Goal: Find specific page/section: Find specific page/section

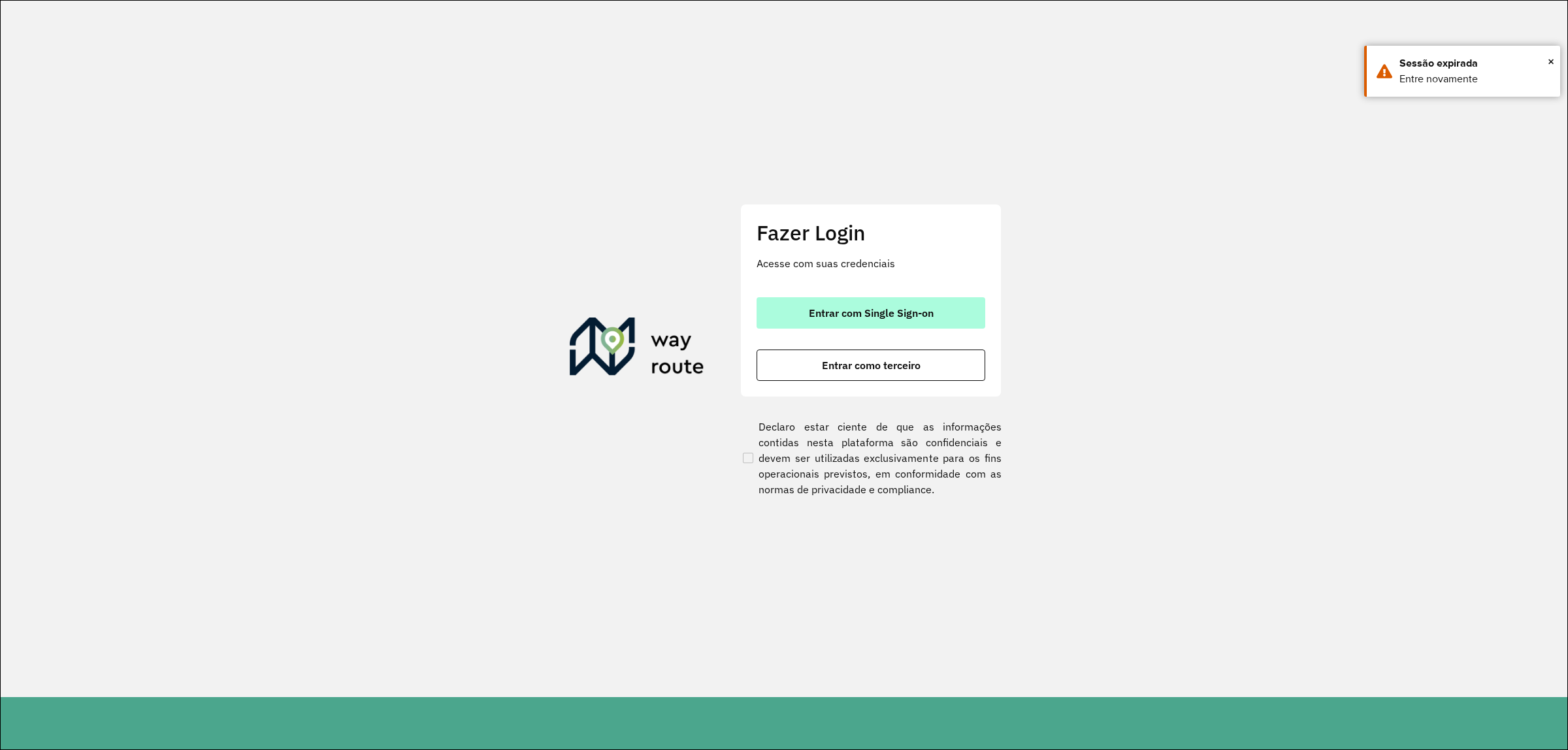
click at [873, 302] on button "Entrar com Single Sign-on" at bounding box center [870, 312] width 229 height 31
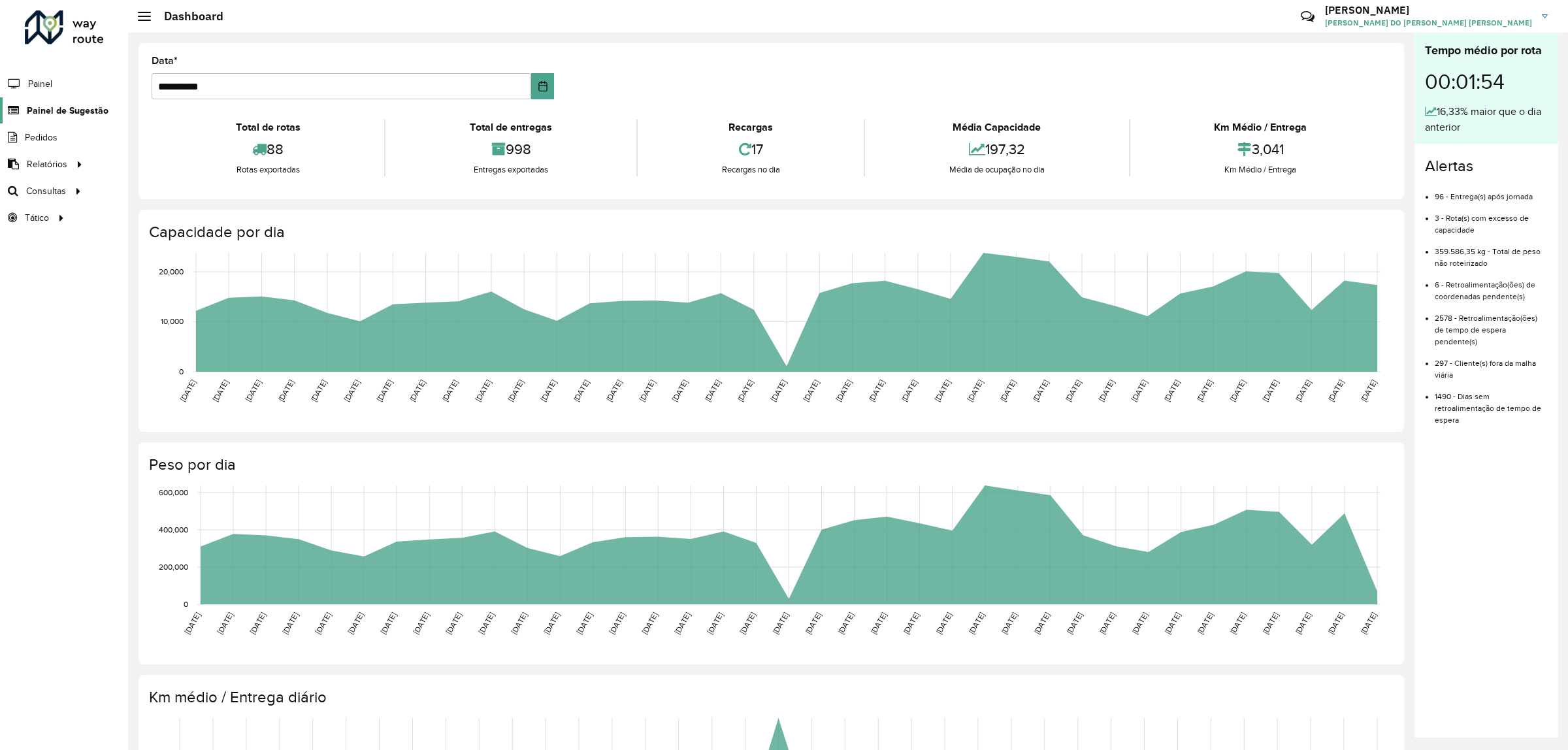
click at [79, 111] on span "Painel de Sugestão" at bounding box center [67, 111] width 82 height 14
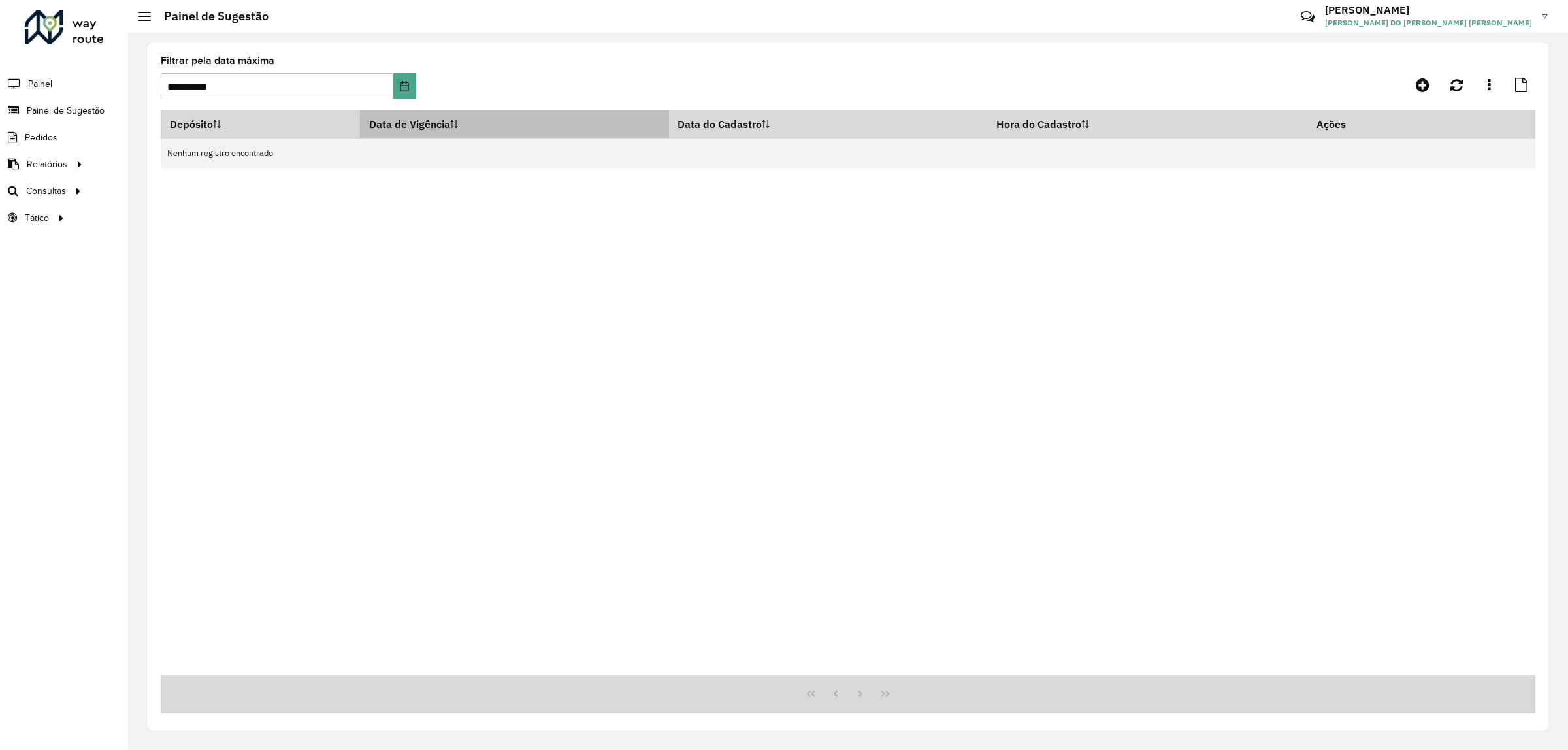
click at [456, 121] on th "Data de Vigência" at bounding box center [515, 124] width 309 height 28
click at [458, 128] on icon at bounding box center [454, 124] width 8 height 8
click at [404, 82] on icon "Choose Date" at bounding box center [405, 86] width 11 height 11
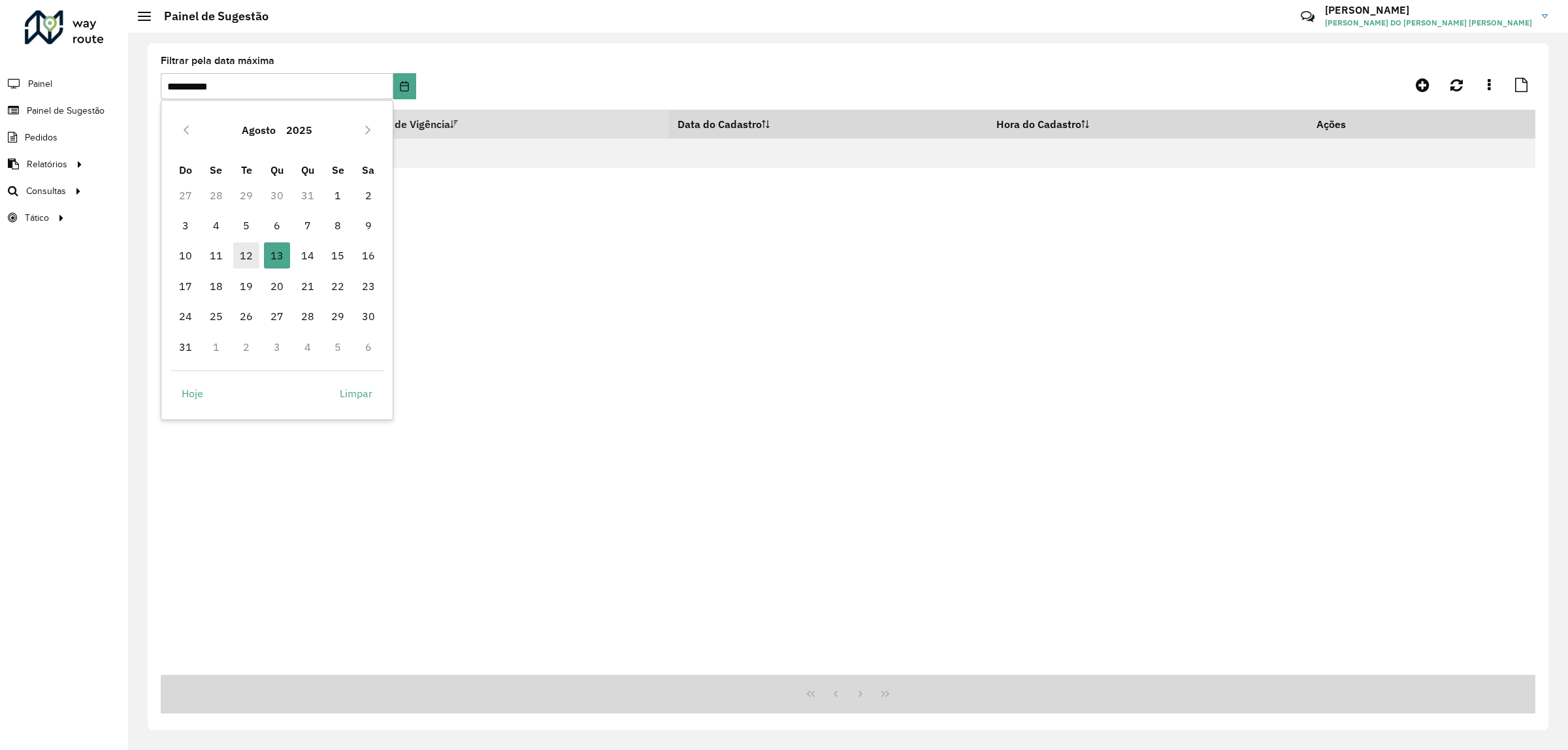
click at [251, 260] on span "12" at bounding box center [246, 255] width 26 height 26
type input "**********"
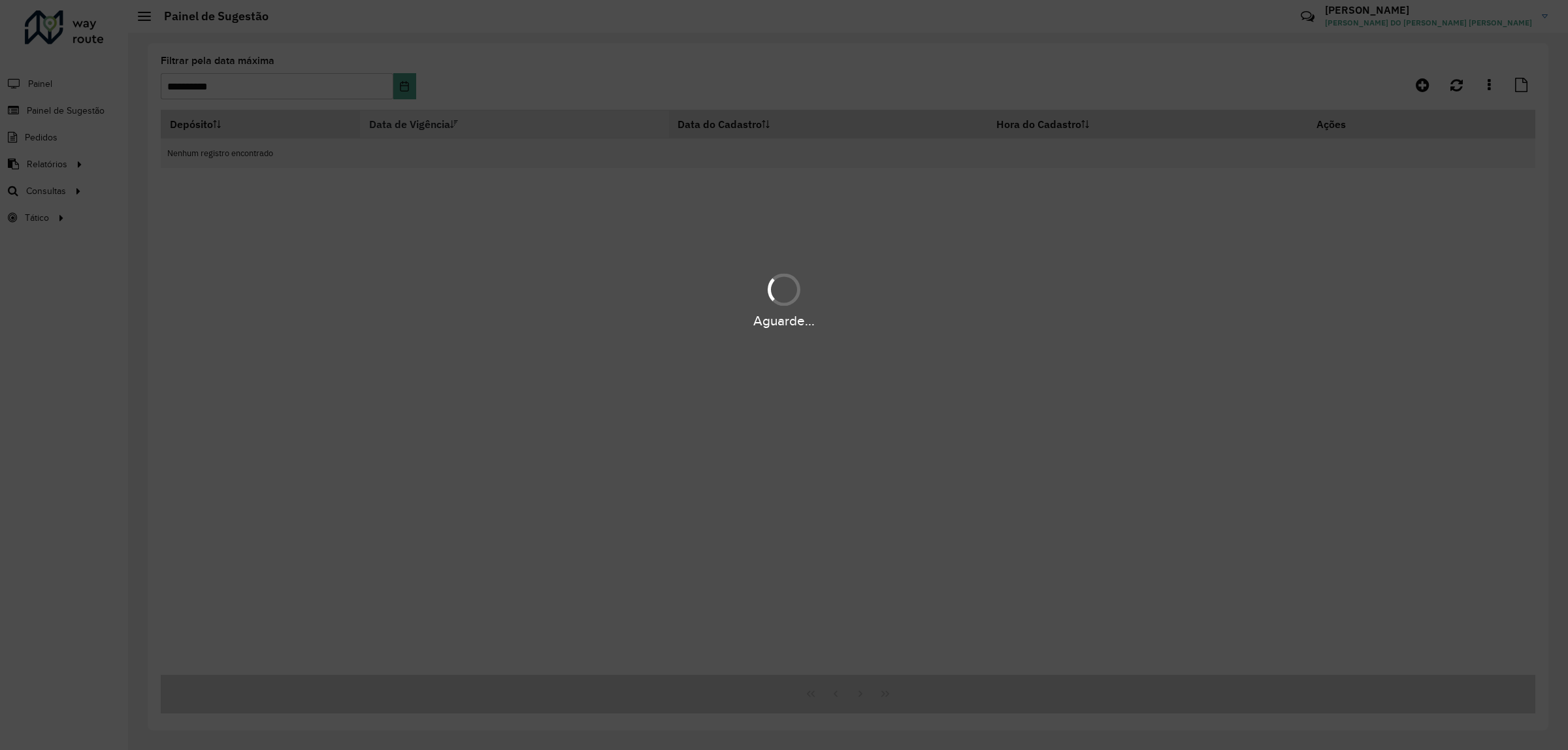
click at [552, 219] on div "Aguarde..." at bounding box center [784, 375] width 1568 height 750
click at [460, 129] on div "Aguarde..." at bounding box center [784, 375] width 1568 height 750
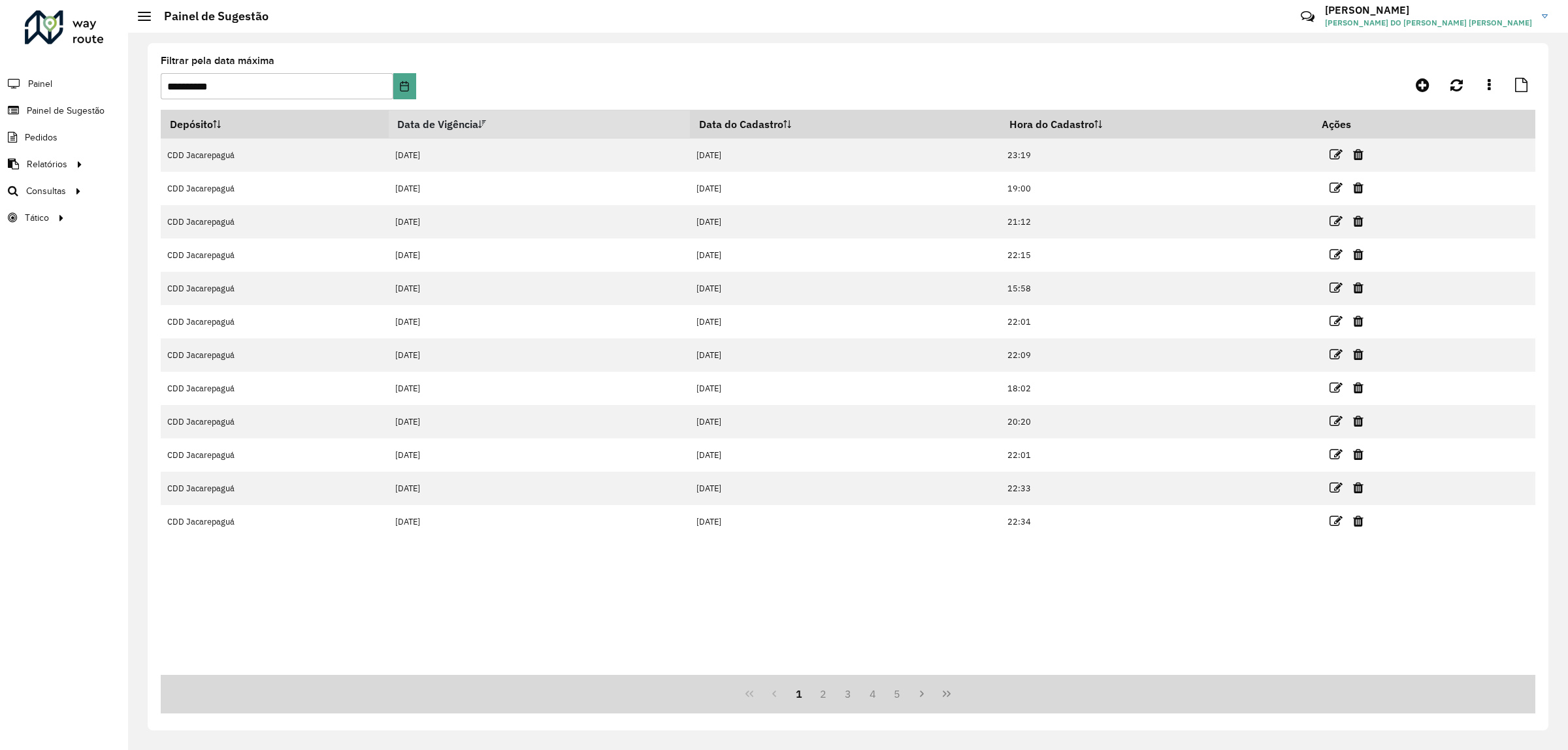
click at [460, 129] on th "Data de Vigência" at bounding box center [539, 124] width 301 height 28
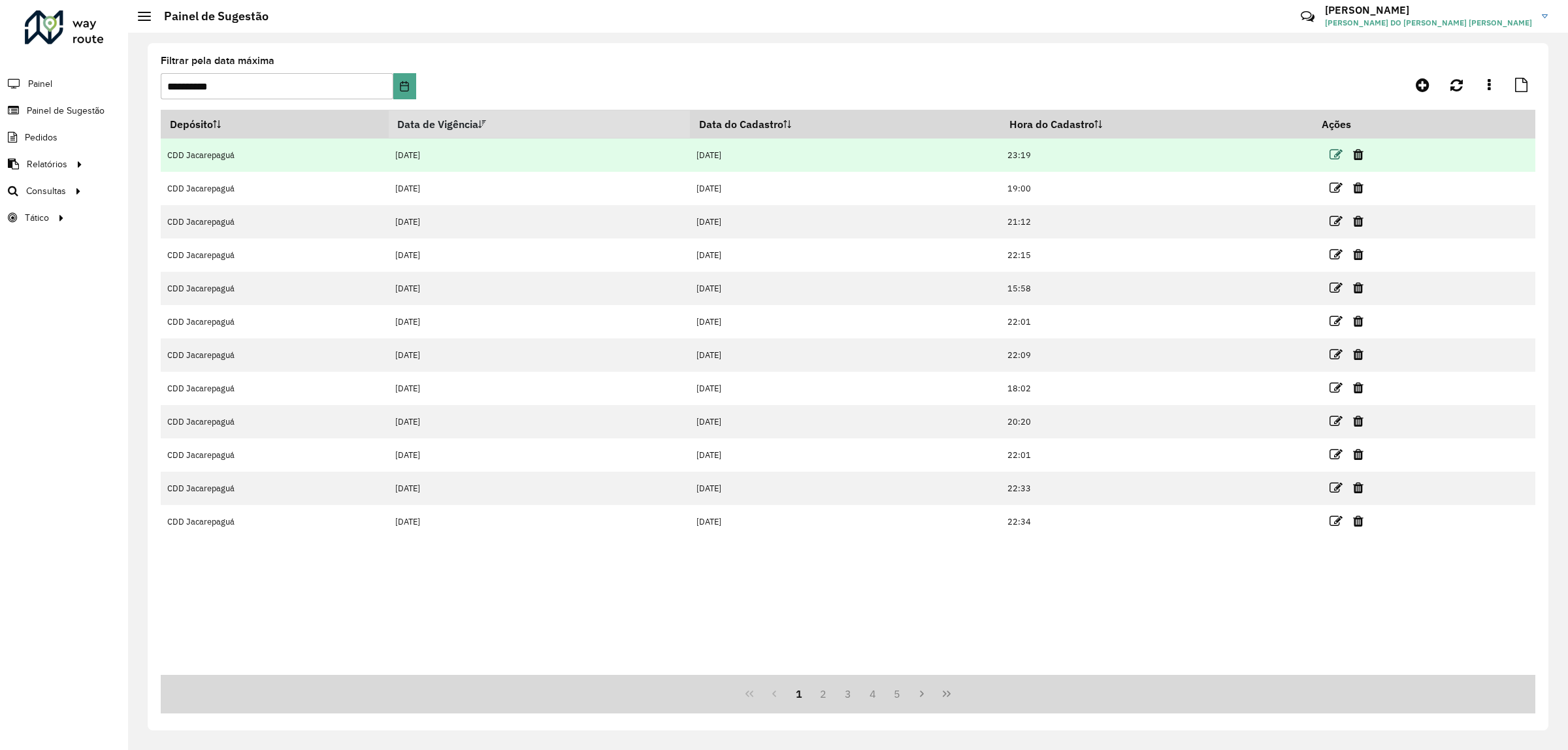
click at [1337, 156] on icon at bounding box center [1336, 155] width 13 height 13
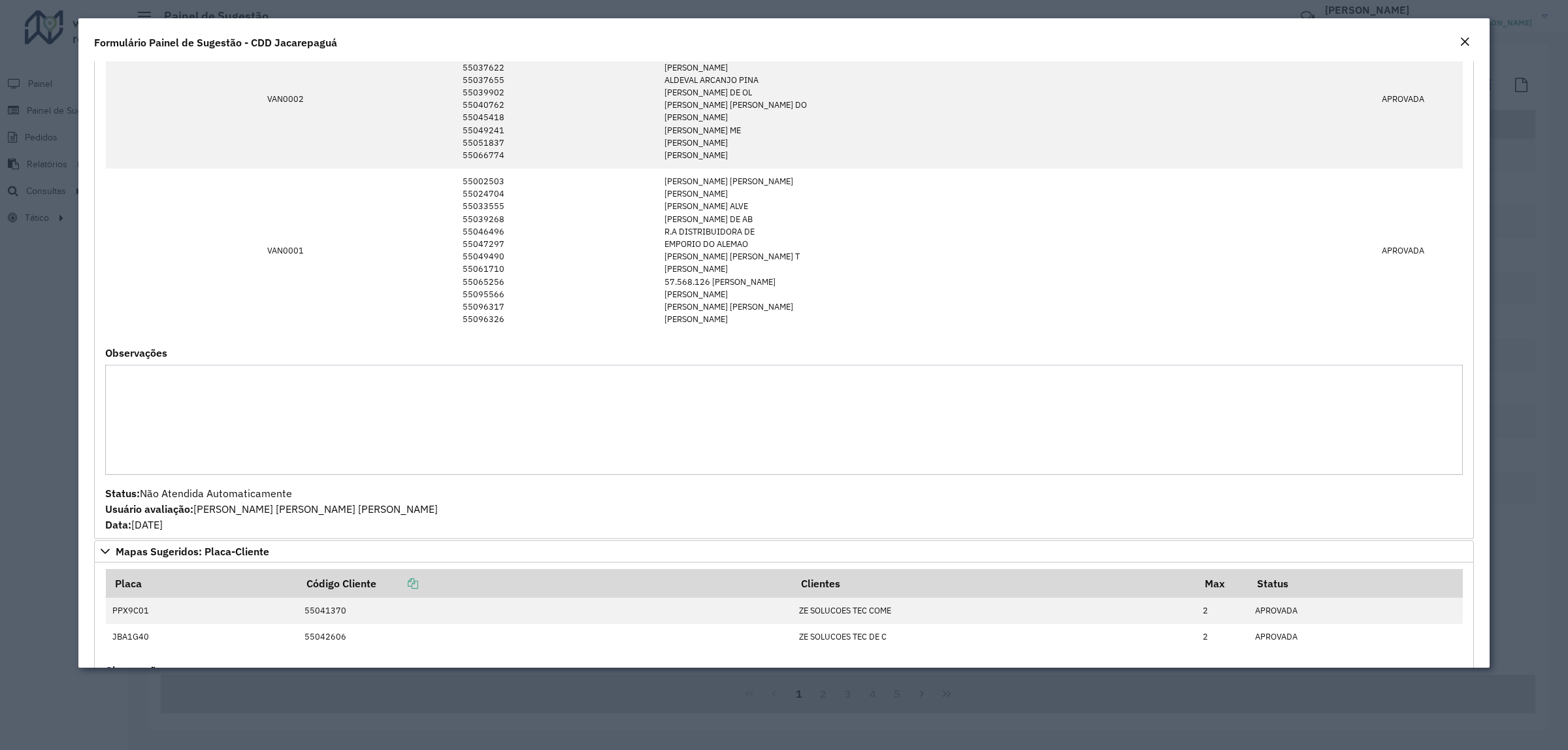
scroll to position [2123, 0]
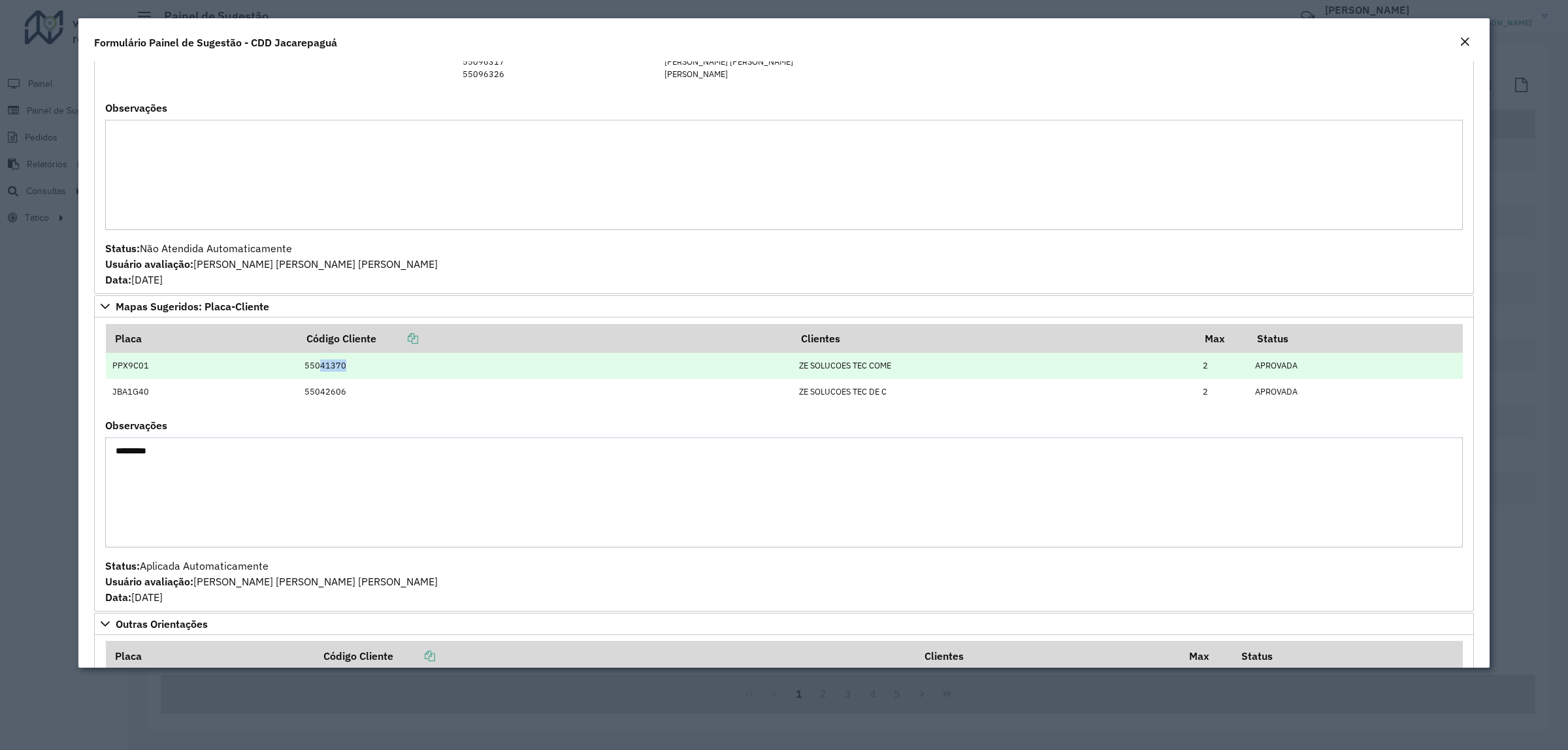
drag, startPoint x: 314, startPoint y: 372, endPoint x: 346, endPoint y: 372, distance: 32.0
click at [346, 372] on td "55041370" at bounding box center [545, 365] width 495 height 26
copy td "41370"
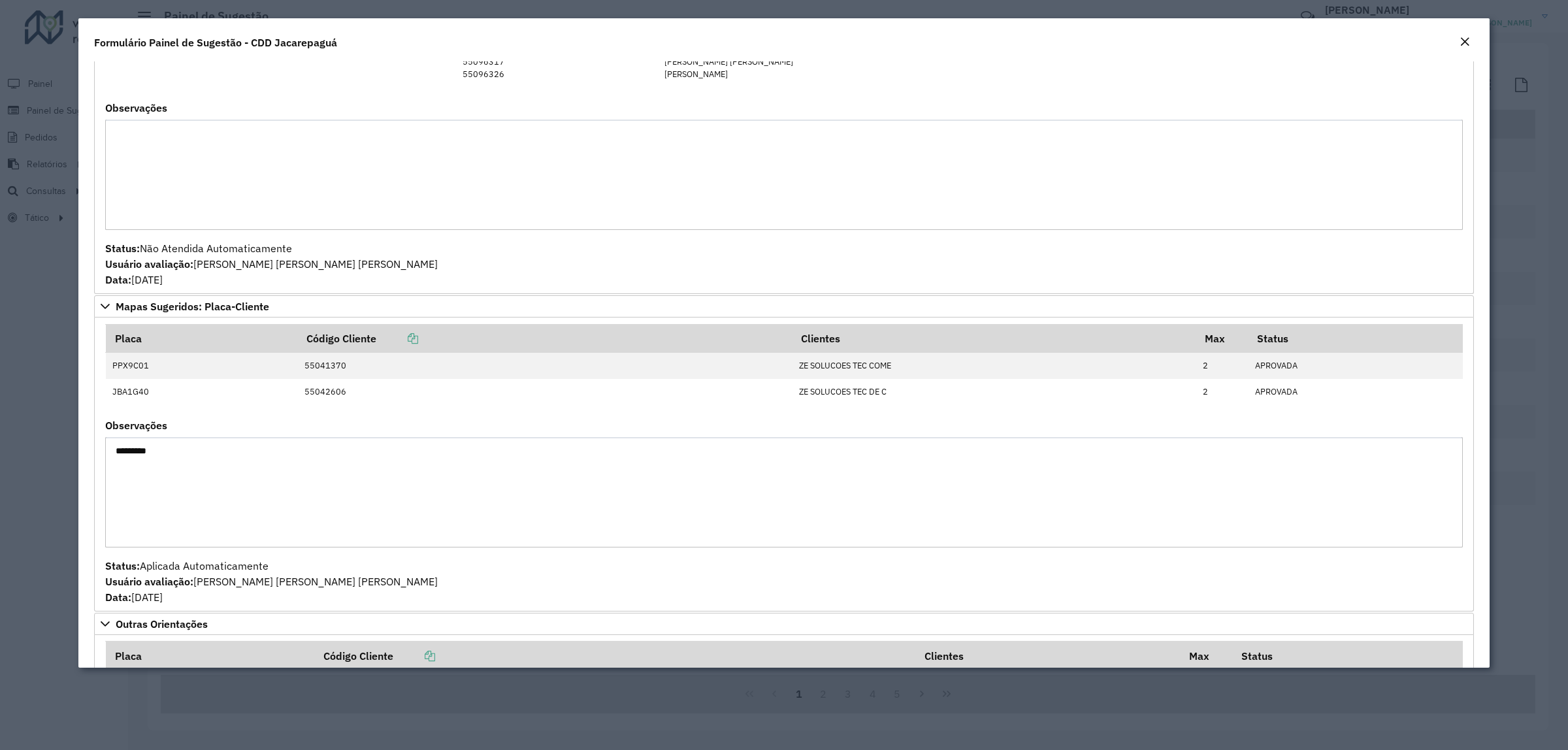
click at [0, 78] on modal-container "**********" at bounding box center [784, 375] width 1568 height 750
click at [1474, 50] on div "Formulário Painel de Sugestão - CDD Jacarepaguá" at bounding box center [783, 40] width 1411 height 43
click at [1463, 43] on em "Close" at bounding box center [1465, 42] width 11 height 11
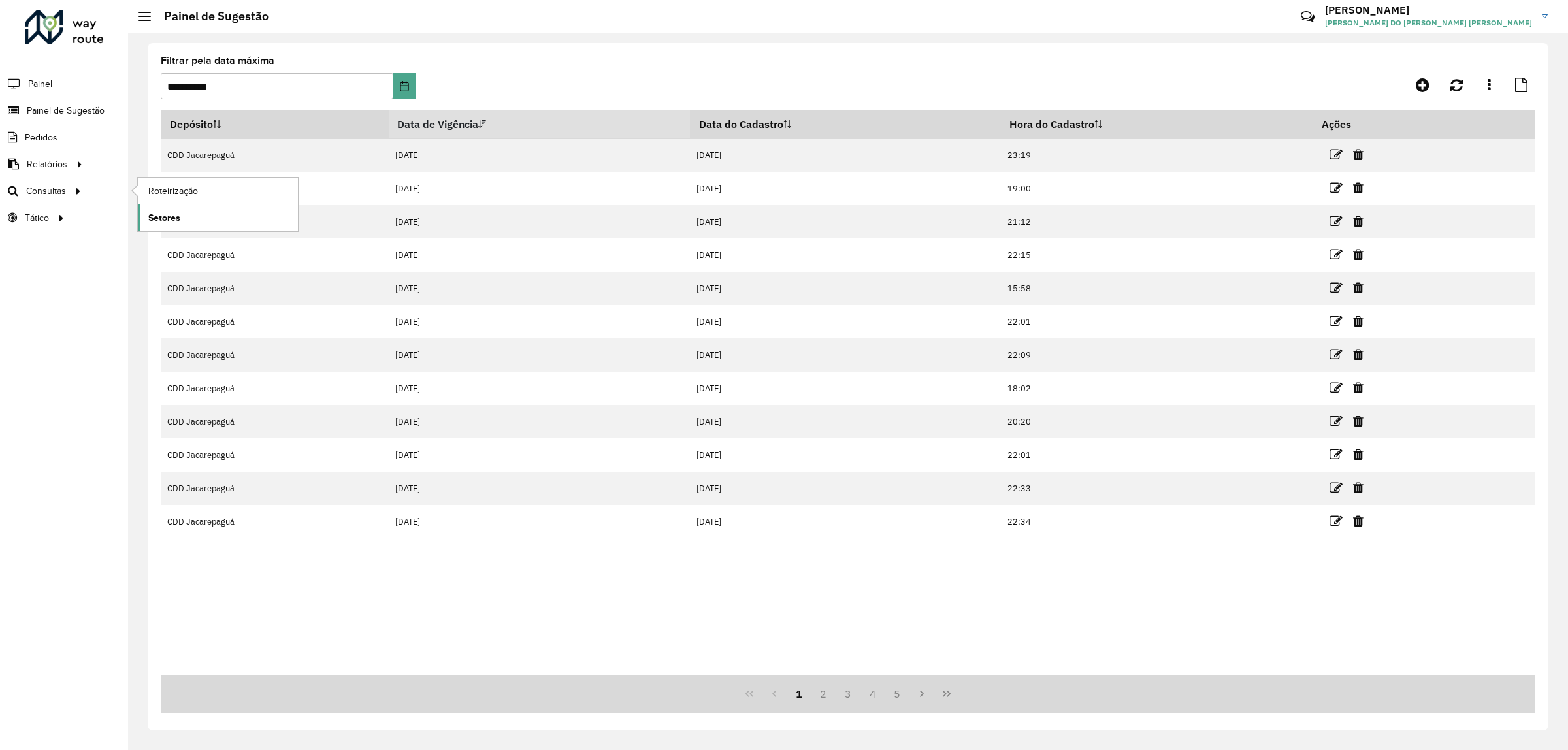
click at [178, 225] on span "Setores" at bounding box center [164, 218] width 32 height 14
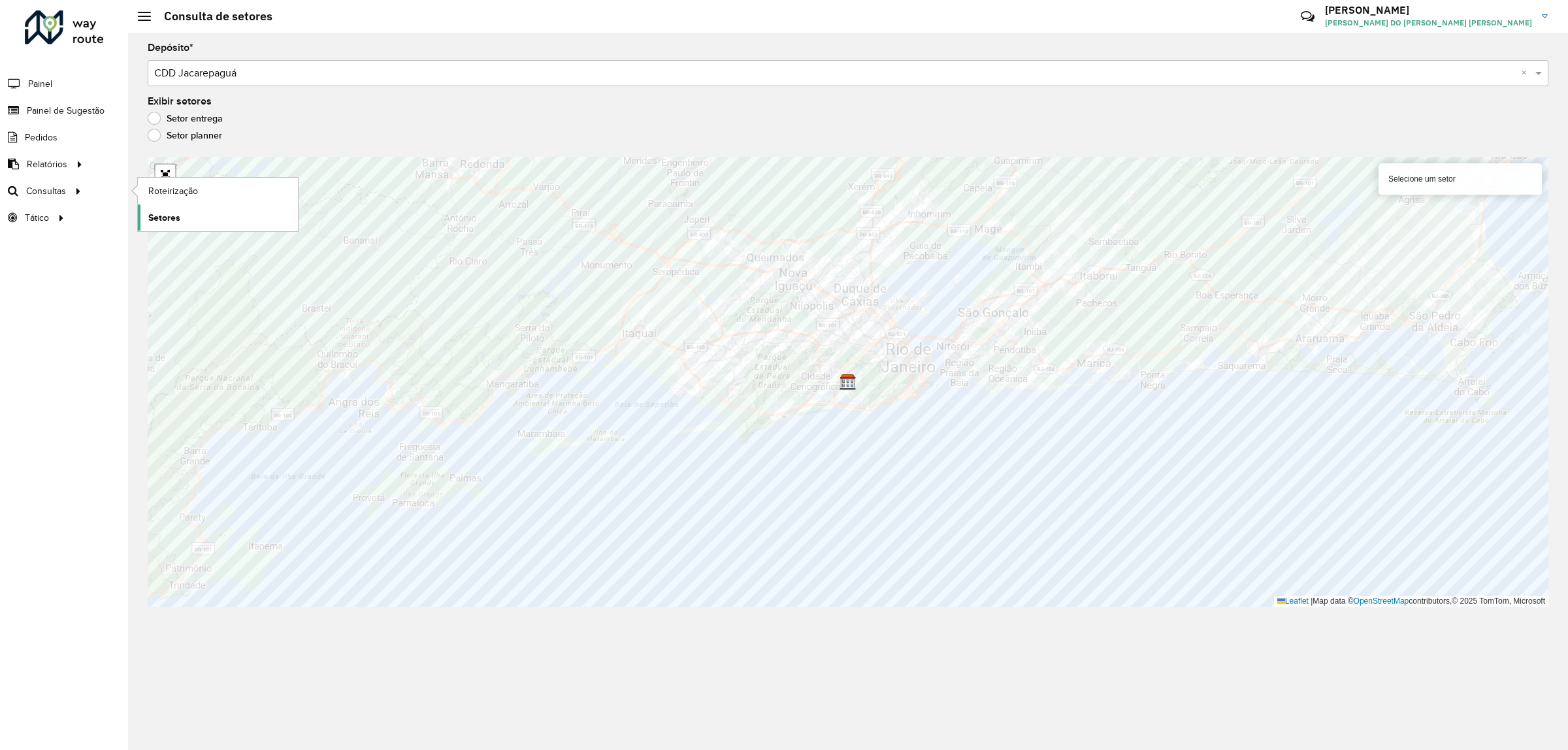
click at [178, 216] on span "Setores" at bounding box center [164, 218] width 32 height 14
